Goal: Browse casually: Explore the website without a specific task or goal

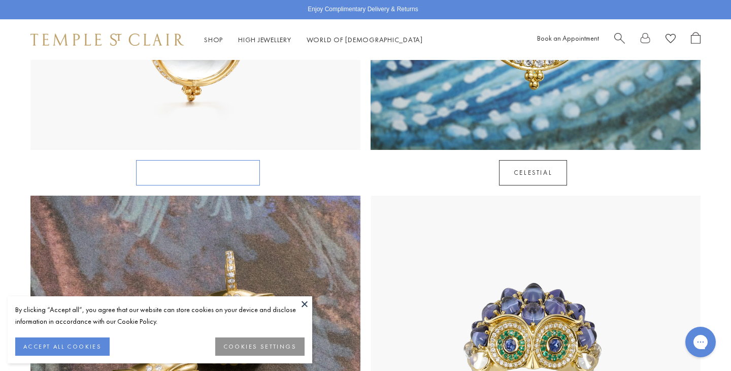
click at [245, 160] on link "Rock Crystal Amulets" at bounding box center [198, 172] width 124 height 25
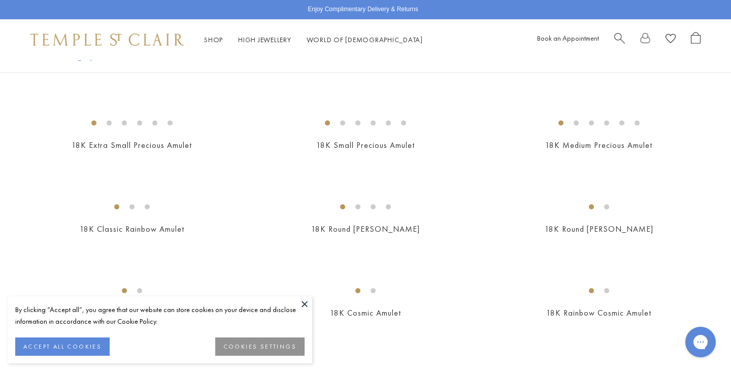
scroll to position [1226, 0]
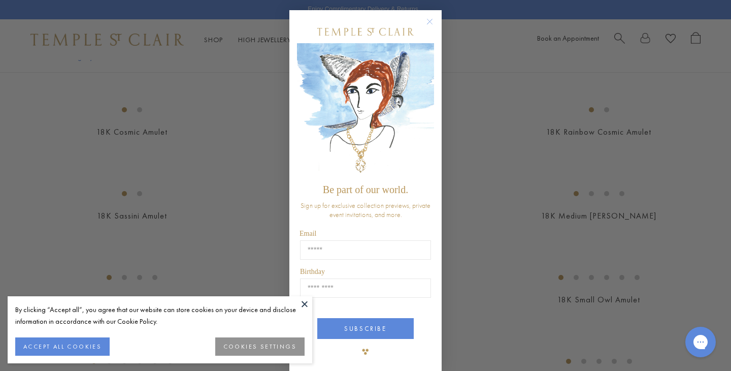
click at [430, 21] on circle "Close dialog" at bounding box center [430, 22] width 12 height 12
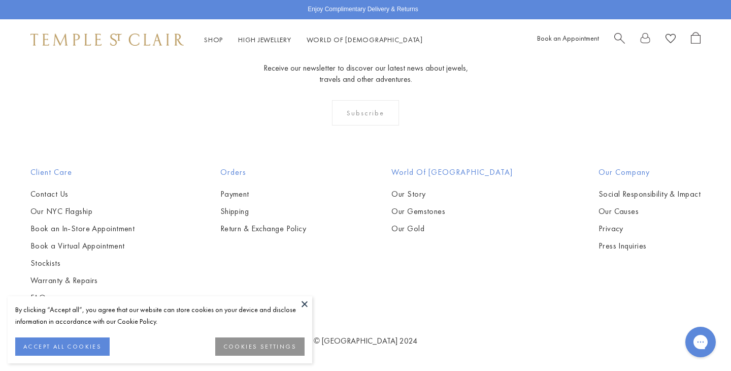
scroll to position [6653, 0]
click at [275, 39] on link "High Jewellery High Jewellery" at bounding box center [264, 39] width 53 height 9
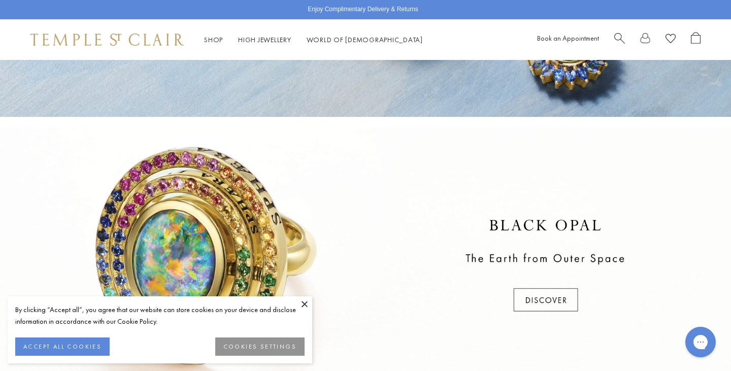
scroll to position [219, 0]
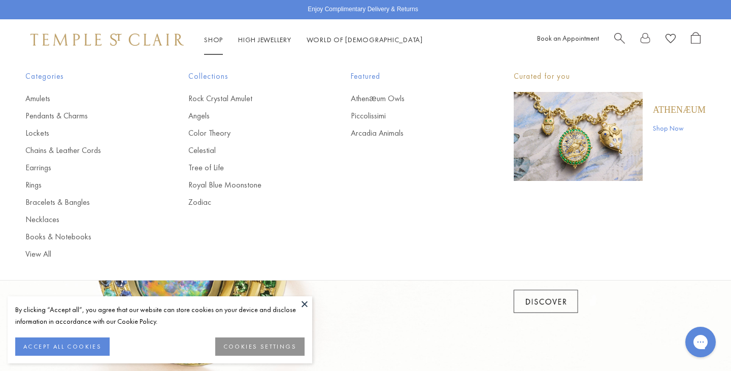
click at [210, 37] on link "Shop Shop" at bounding box center [213, 39] width 19 height 9
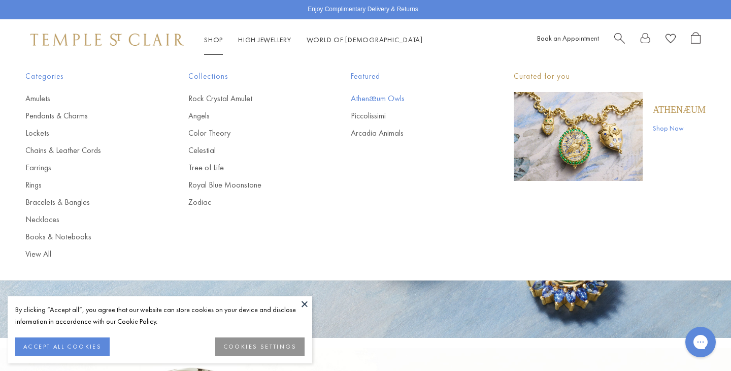
click at [379, 98] on link "Athenæum Owls" at bounding box center [412, 98] width 122 height 11
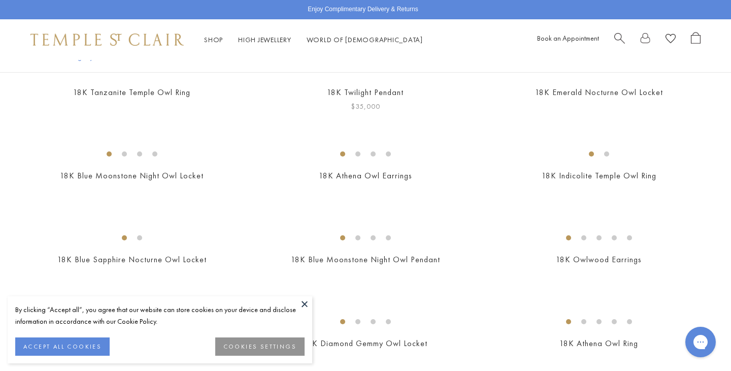
scroll to position [262, 0]
click at [0, 0] on img at bounding box center [0, 0] width 0 height 0
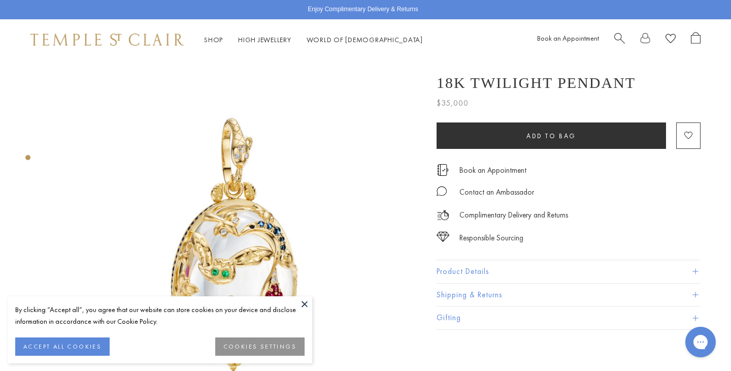
click at [302, 298] on button at bounding box center [304, 303] width 15 height 15
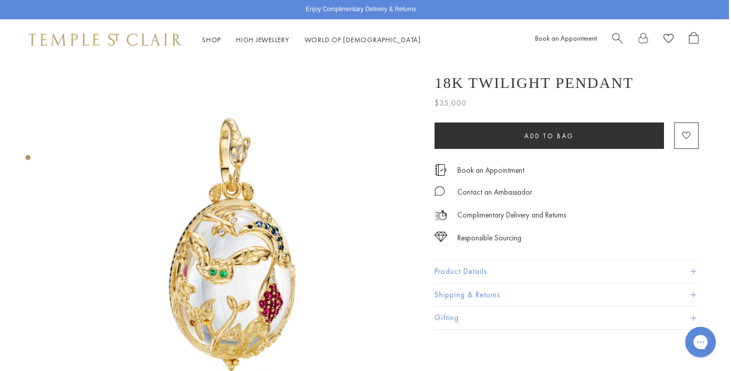
scroll to position [2, 2]
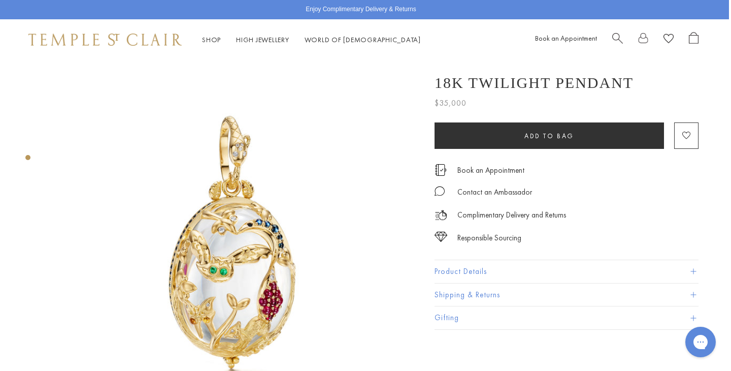
click at [692, 270] on span at bounding box center [693, 271] width 6 height 6
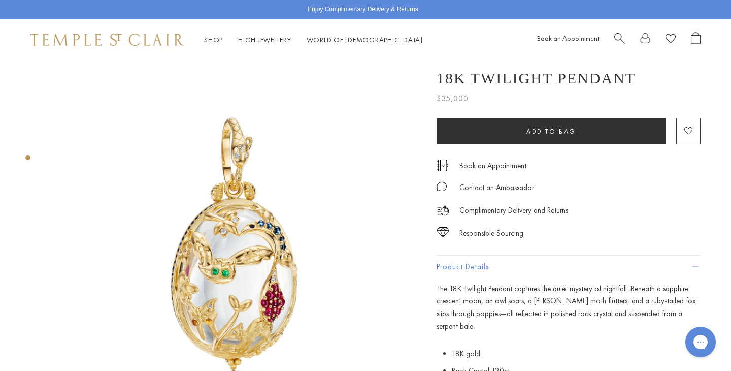
scroll to position [0, 0]
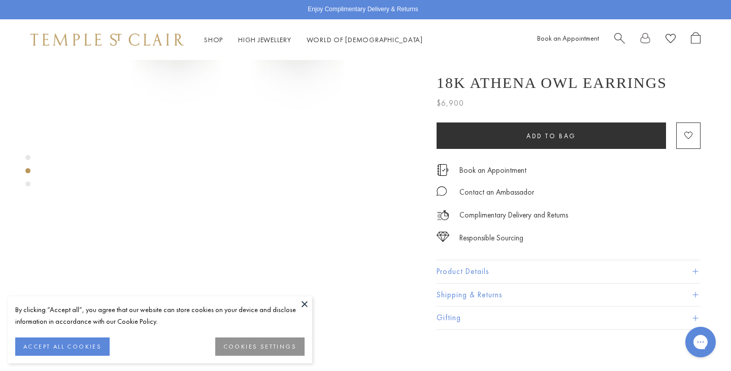
scroll to position [263, 0]
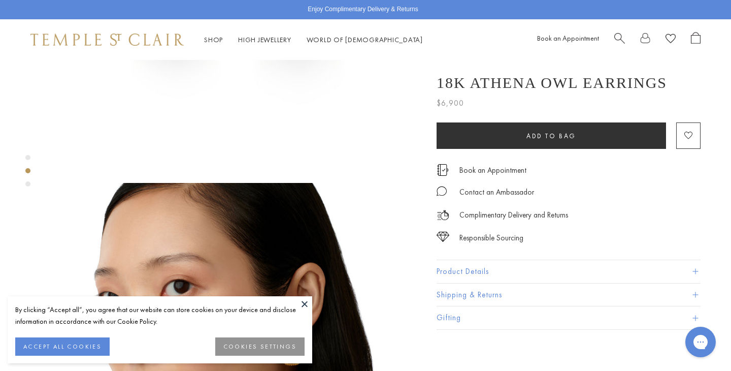
click at [306, 300] on button at bounding box center [304, 303] width 15 height 15
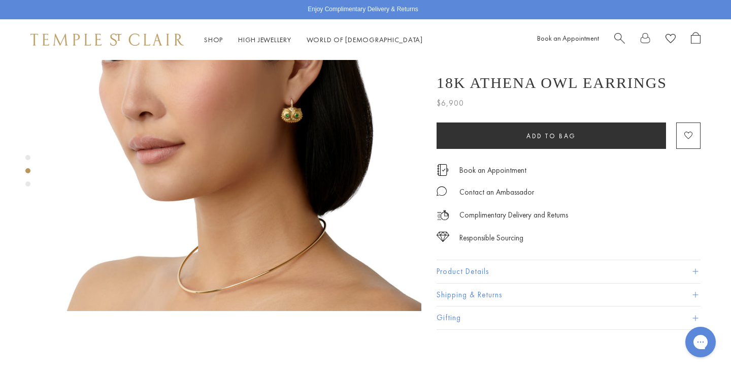
scroll to position [506, 0]
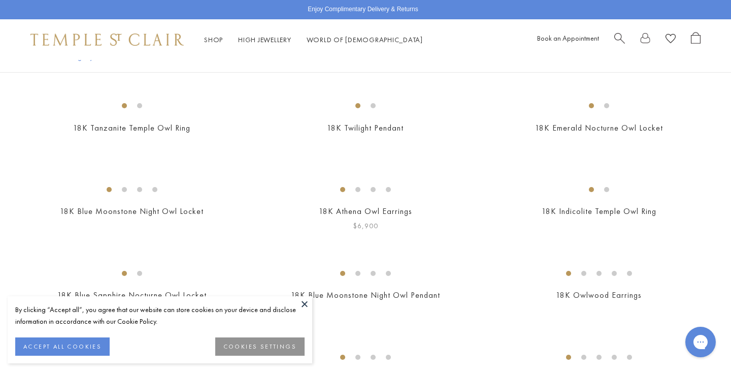
scroll to position [224, 0]
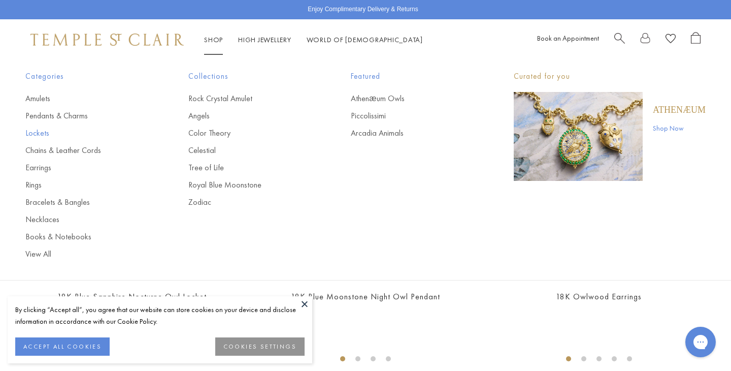
click at [44, 132] on link "Lockets" at bounding box center [86, 132] width 122 height 11
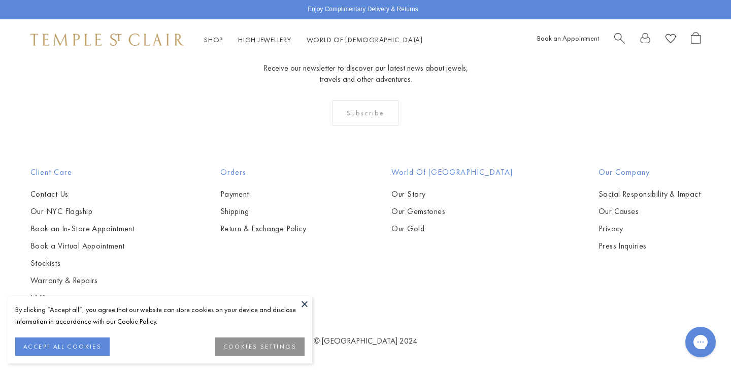
scroll to position [985, 0]
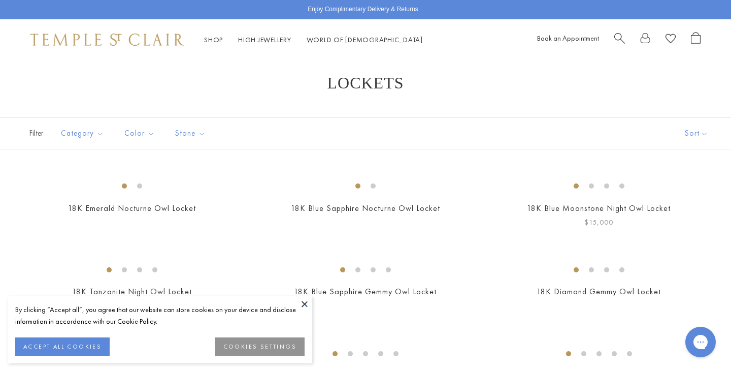
scroll to position [0, 0]
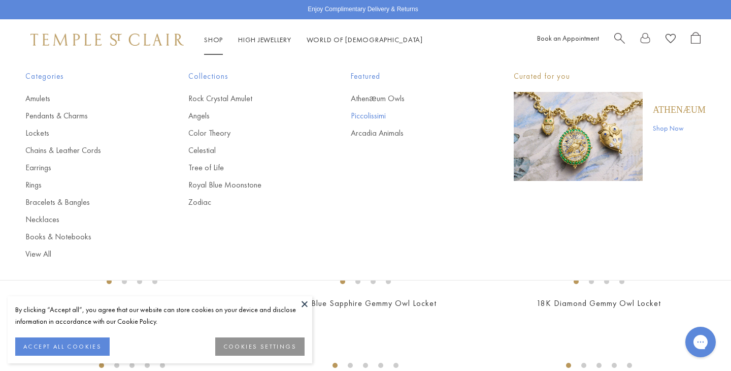
click at [366, 114] on link "Piccolissimi" at bounding box center [412, 115] width 122 height 11
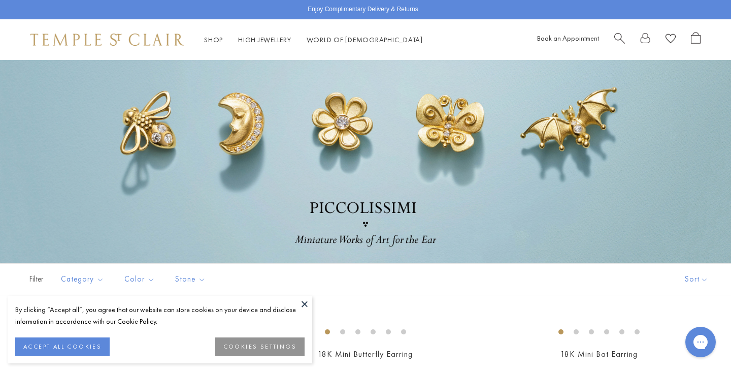
click at [302, 302] on button at bounding box center [304, 303] width 15 height 15
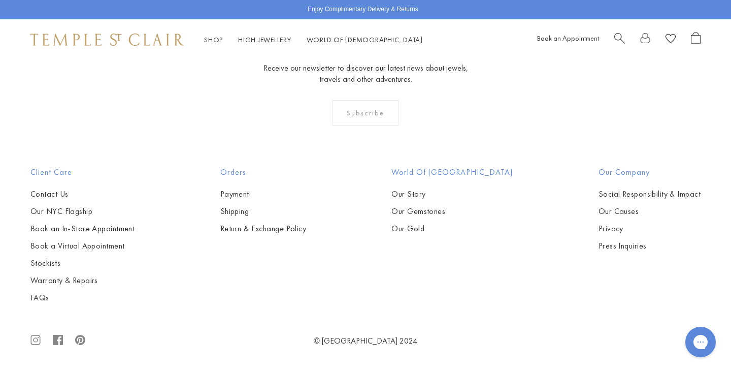
scroll to position [2038, 0]
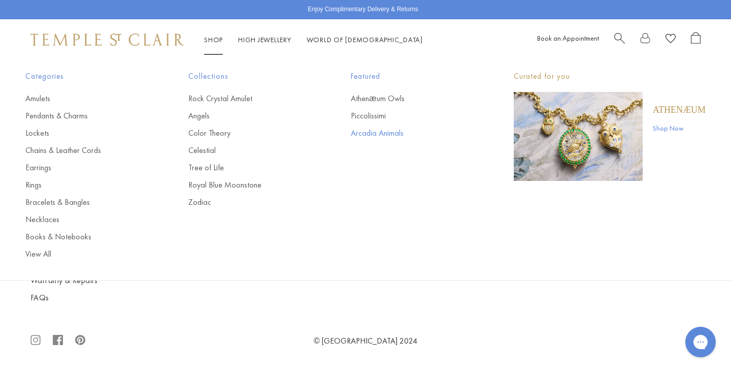
click at [360, 130] on link "Arcadia Animals" at bounding box center [412, 132] width 122 height 11
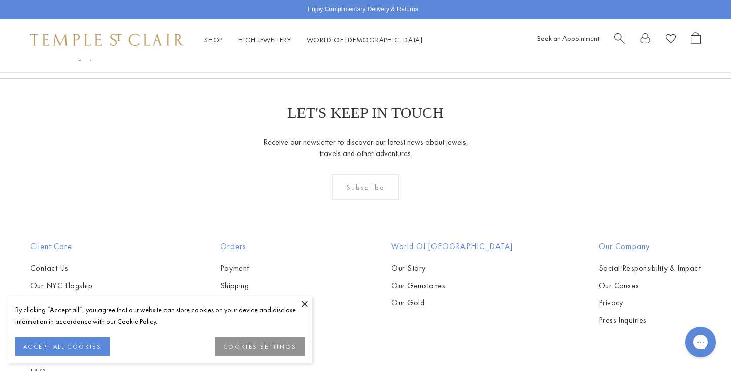
scroll to position [577, 0]
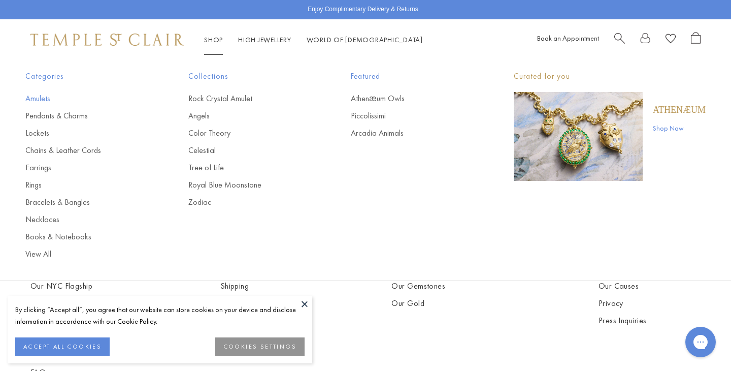
click at [44, 98] on link "Amulets" at bounding box center [86, 98] width 122 height 11
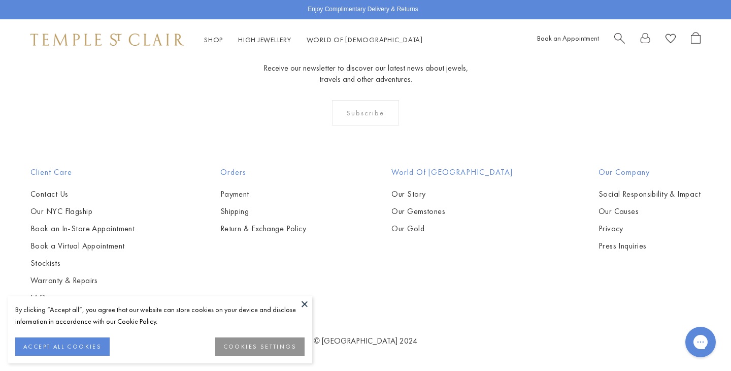
scroll to position [5952, 0]
click at [308, 303] on button at bounding box center [304, 303] width 15 height 15
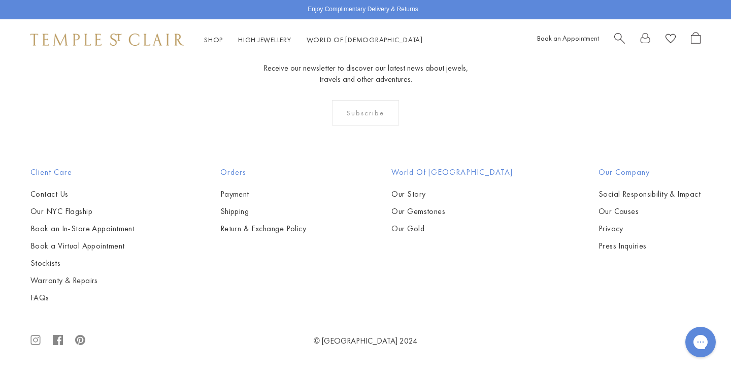
scroll to position [5974, 0]
